Goal: Task Accomplishment & Management: Complete application form

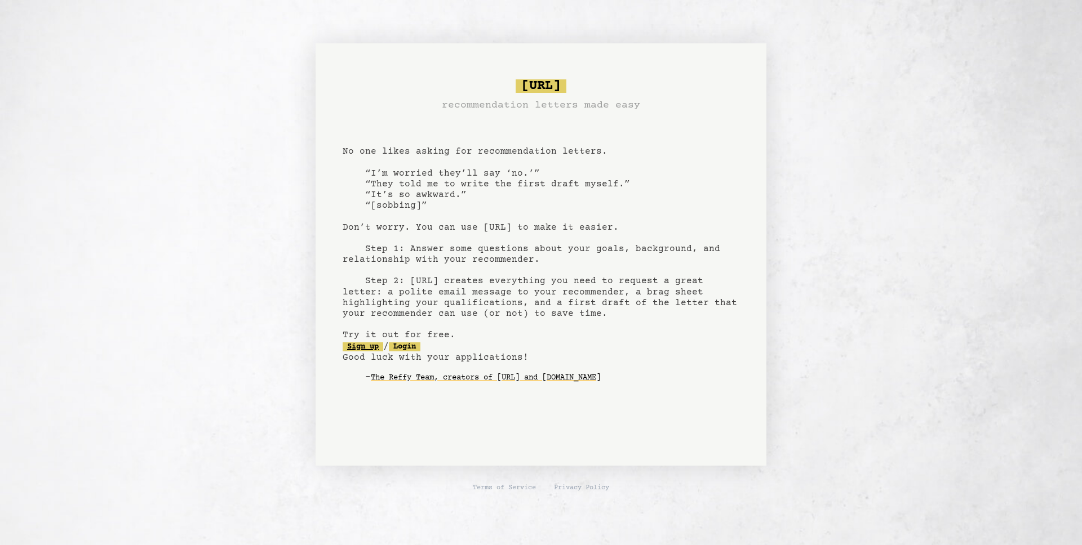
click at [379, 348] on link "Sign up" at bounding box center [363, 347] width 41 height 9
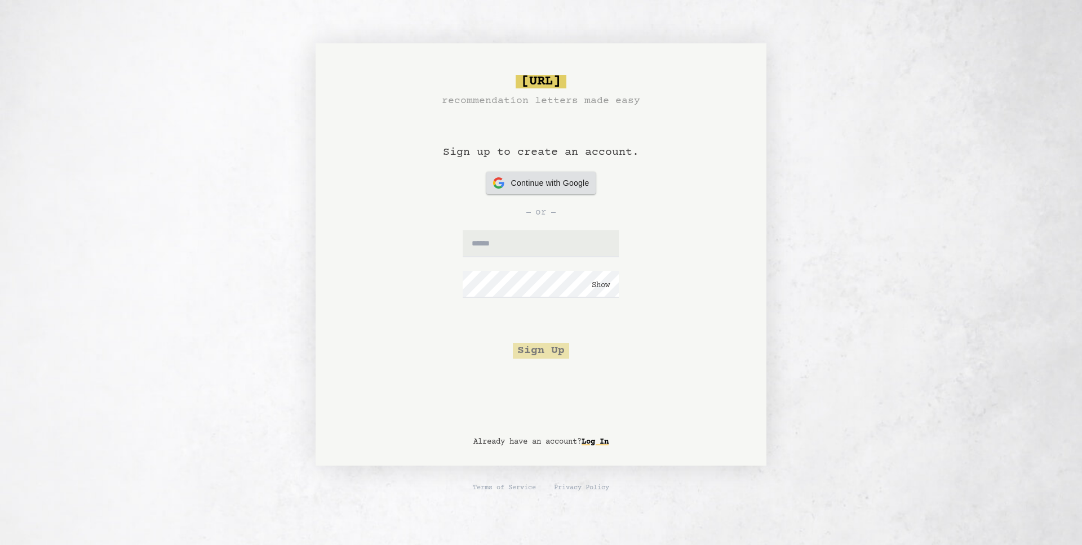
click at [567, 185] on span "Continue with Google" at bounding box center [550, 183] width 78 height 12
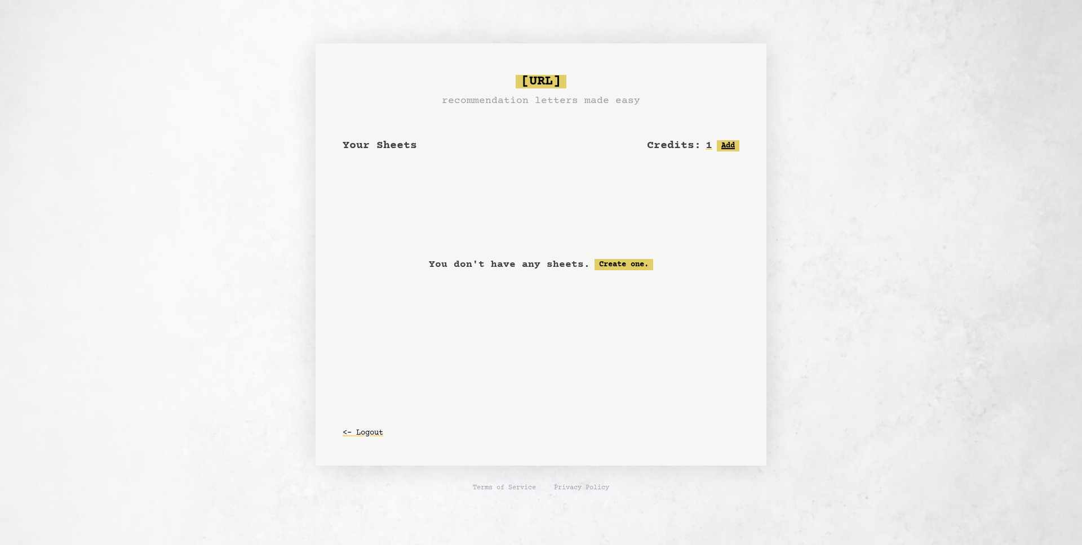
click at [728, 145] on button "Add" at bounding box center [728, 145] width 23 height 11
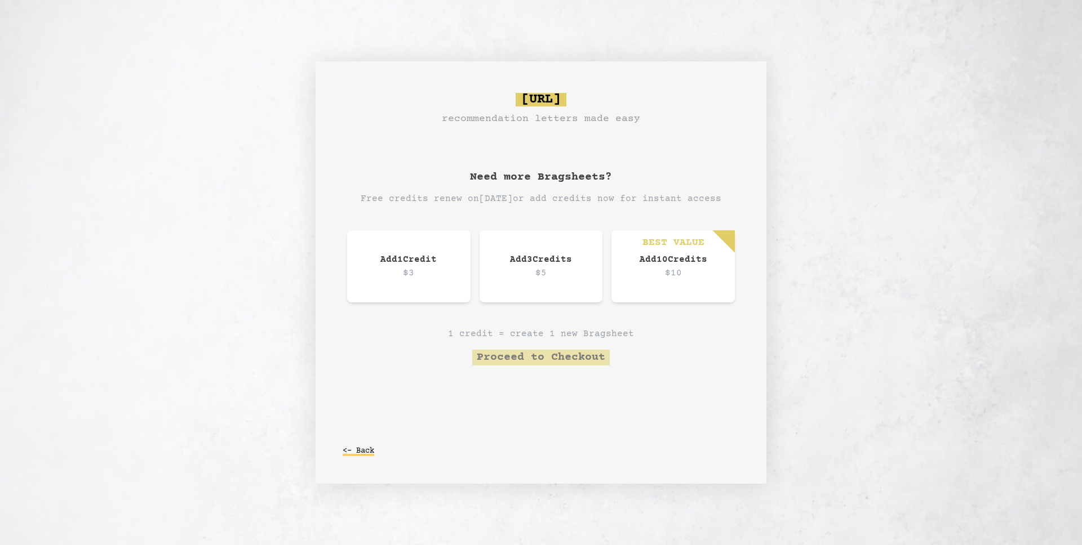
click at [363, 452] on button "<- Back" at bounding box center [359, 451] width 32 height 20
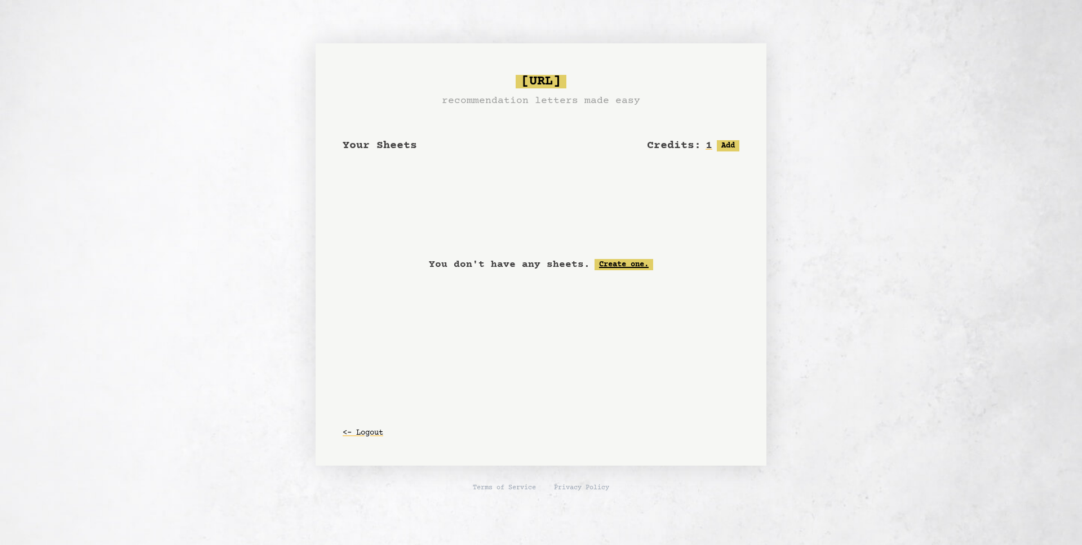
click at [626, 260] on link "Create one." at bounding box center [623, 264] width 59 height 11
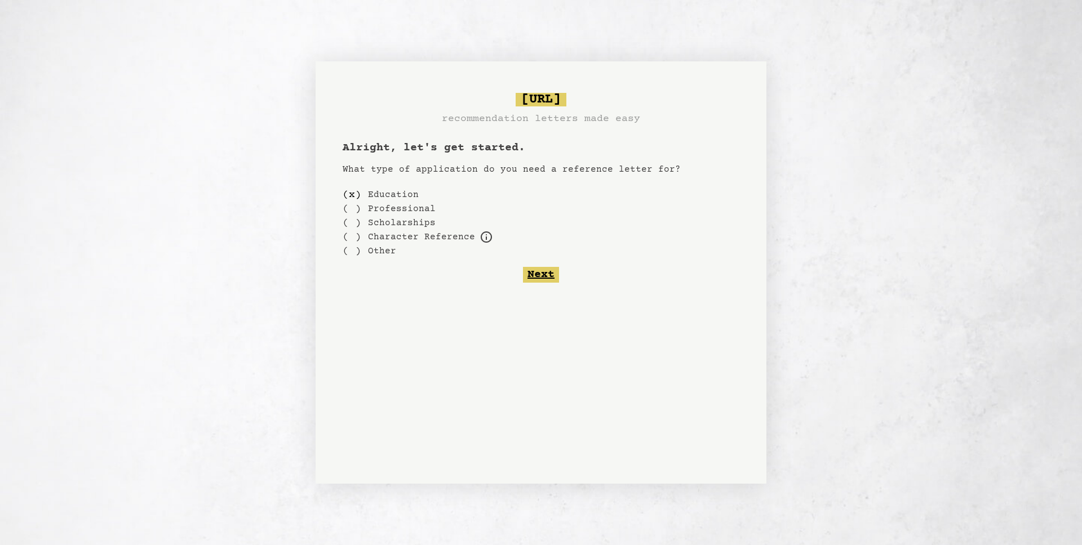
click at [542, 274] on button "Next" at bounding box center [541, 275] width 36 height 16
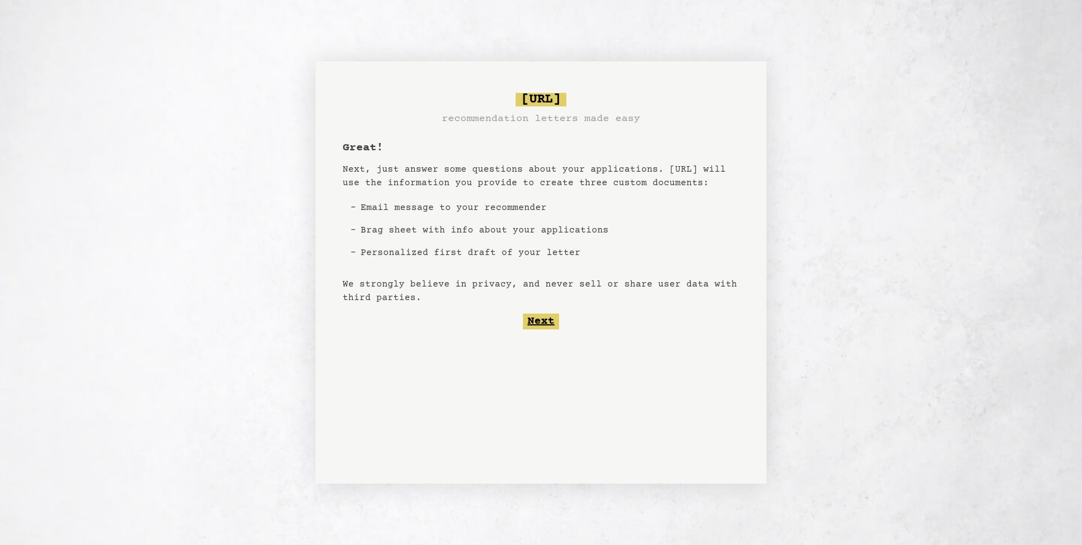
click at [540, 321] on button "Next" at bounding box center [541, 322] width 36 height 16
